Goal: Information Seeking & Learning: Check status

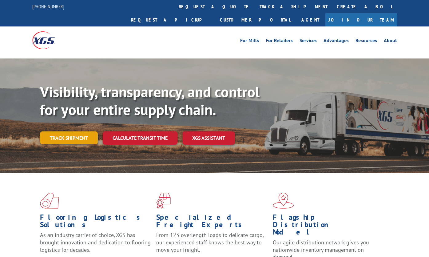
click at [72, 131] on link "Track shipment" at bounding box center [69, 137] width 58 height 13
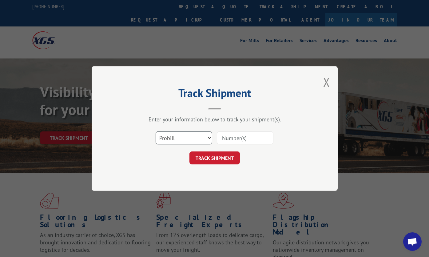
click at [207, 141] on select "Select category... Probill BOL PO" at bounding box center [184, 137] width 57 height 13
select select "po"
click at [156, 131] on select "Select category... Probill BOL PO" at bounding box center [184, 137] width 57 height 13
click at [229, 137] on input at bounding box center [245, 137] width 57 height 13
paste input "37522149"
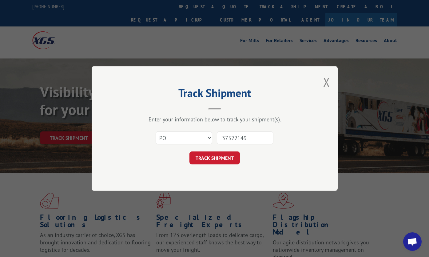
click at [236, 137] on input "37522149" at bounding box center [245, 137] width 57 height 13
type input "37522149"
click at [231, 156] on button "TRACK SHIPMENT" at bounding box center [214, 157] width 50 height 13
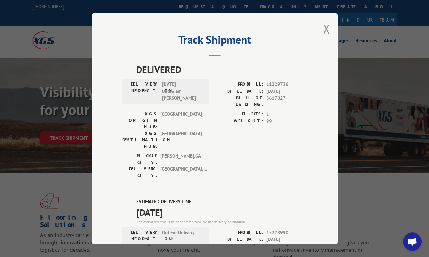
click at [264, 205] on span "[DATE]" at bounding box center [221, 212] width 171 height 14
